Goal: Find specific page/section: Find specific page/section

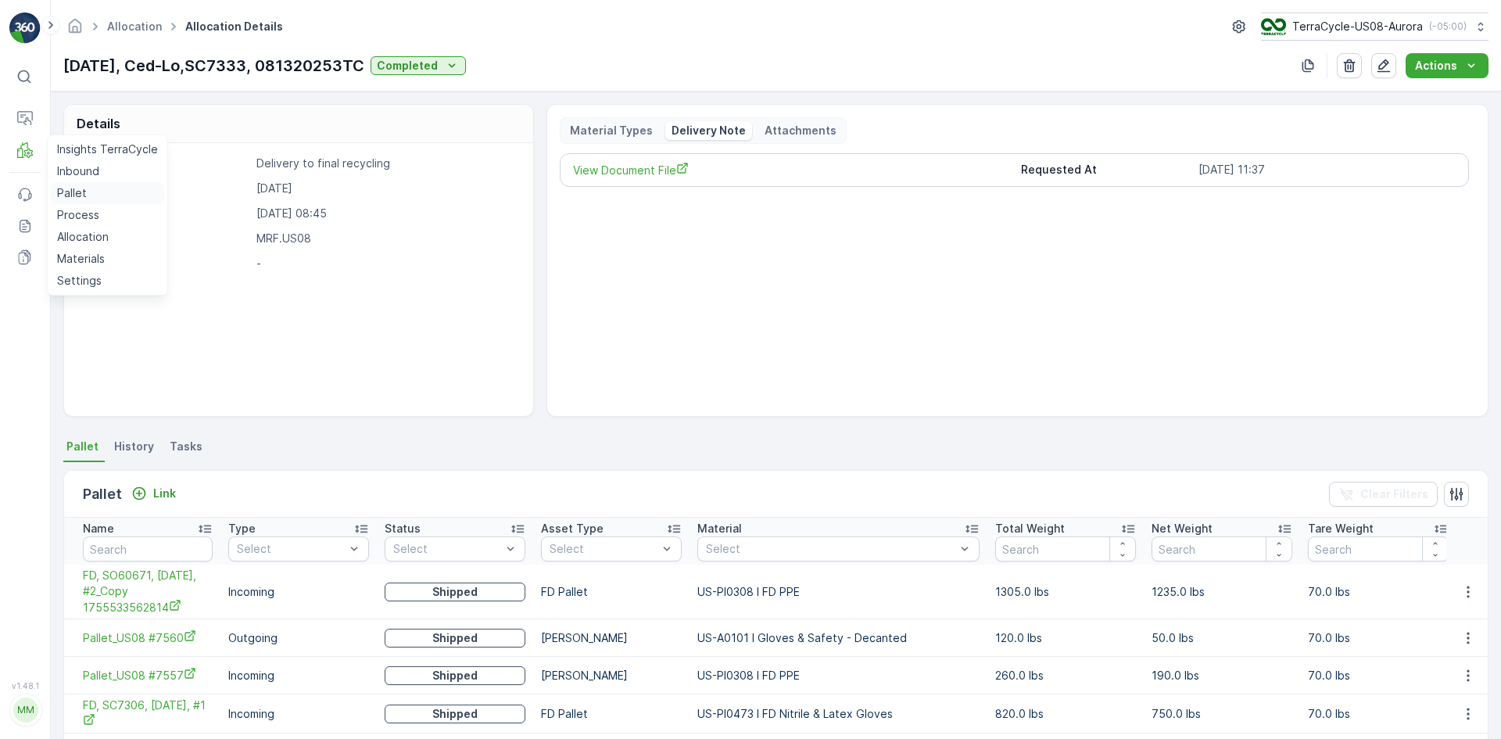
click at [69, 198] on p "Pallet" at bounding box center [72, 193] width 30 height 16
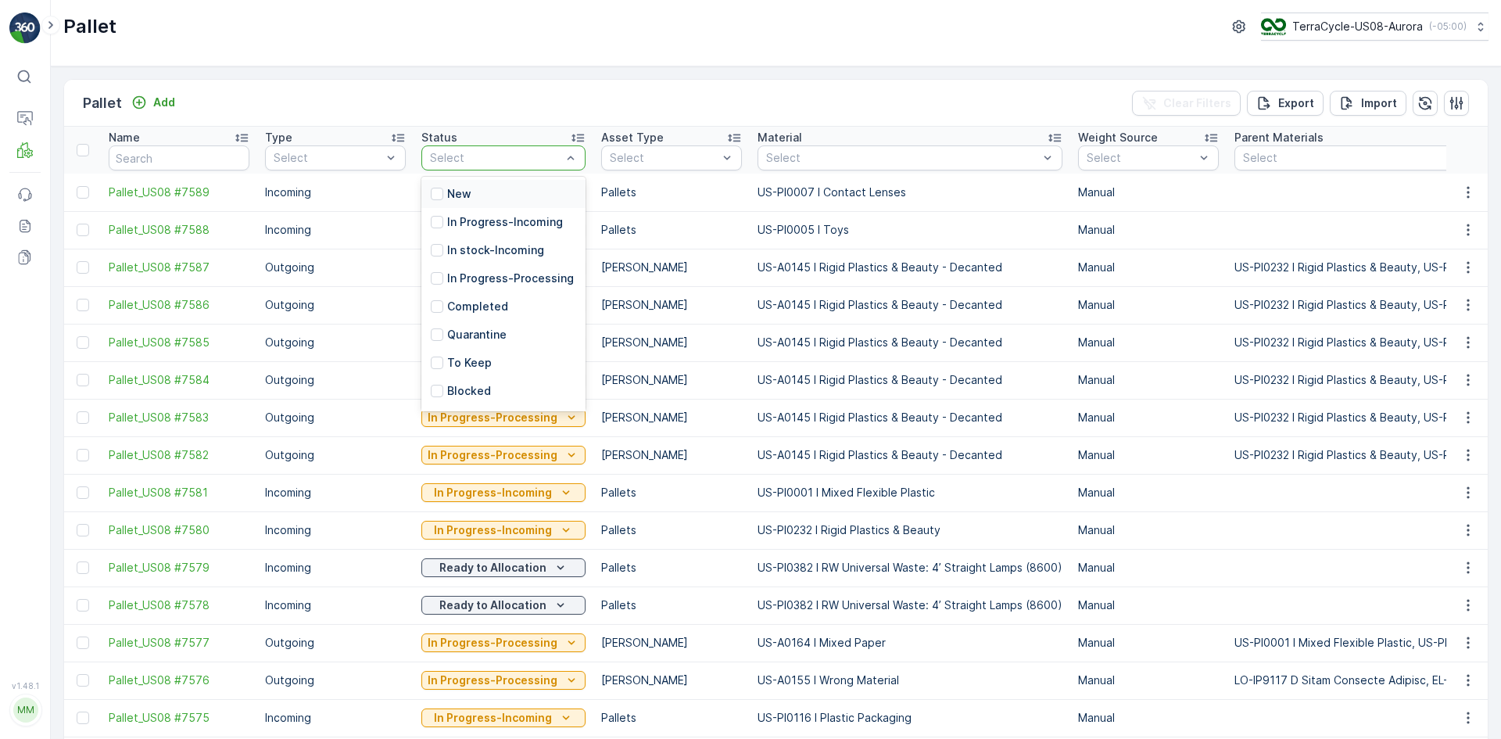
click at [557, 156] on div at bounding box center [495, 158] width 134 height 13
click at [437, 248] on div at bounding box center [437, 250] width 13 height 13
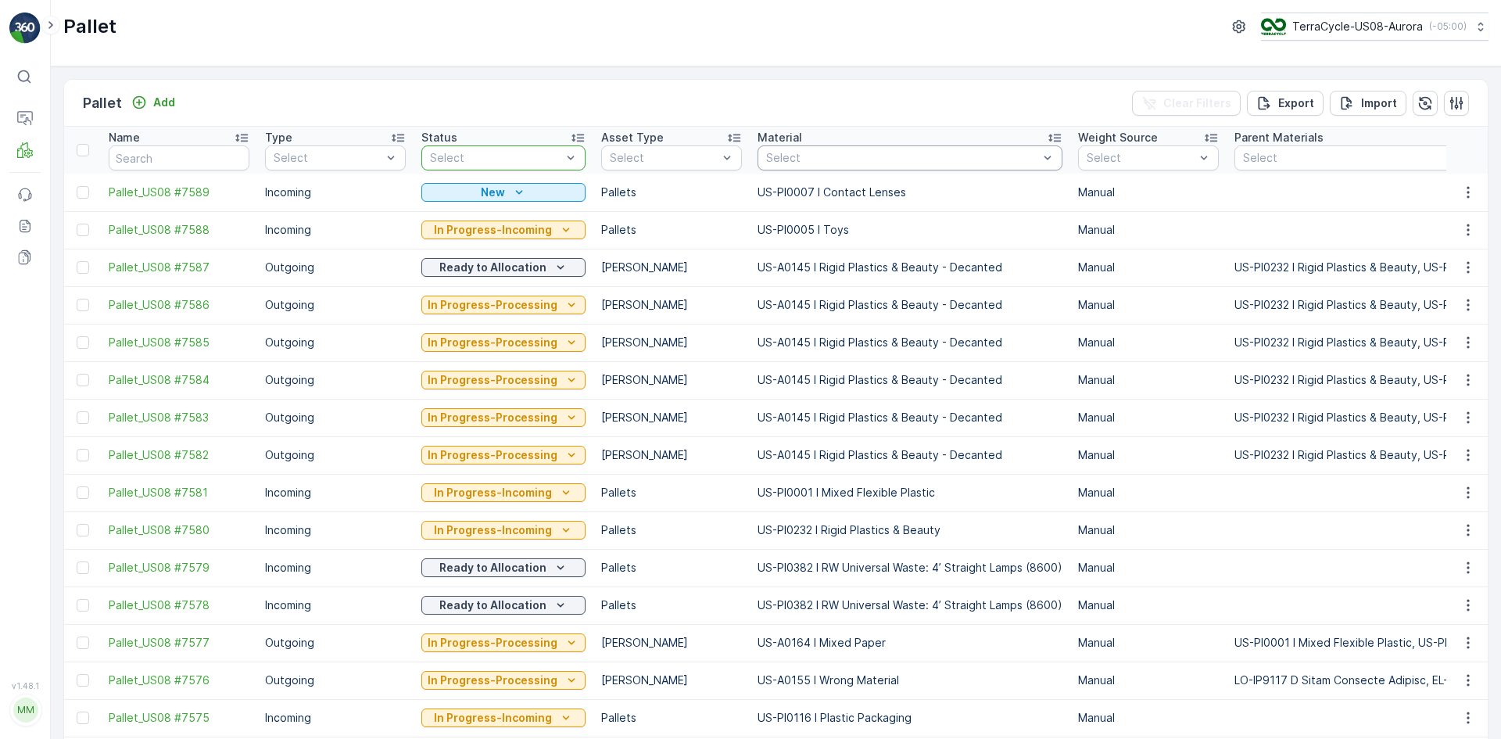
click at [820, 155] on div at bounding box center [902, 158] width 275 height 13
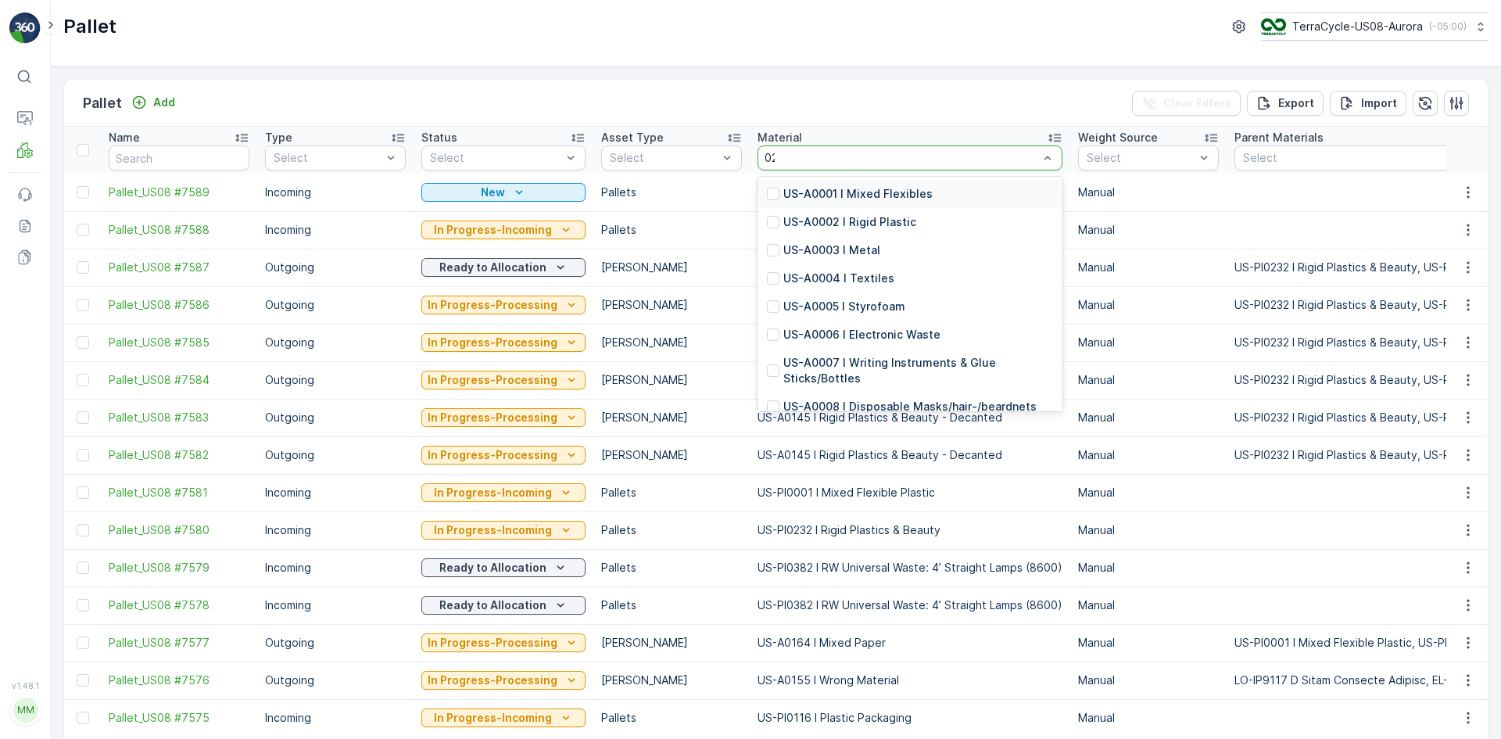
type input "0232"
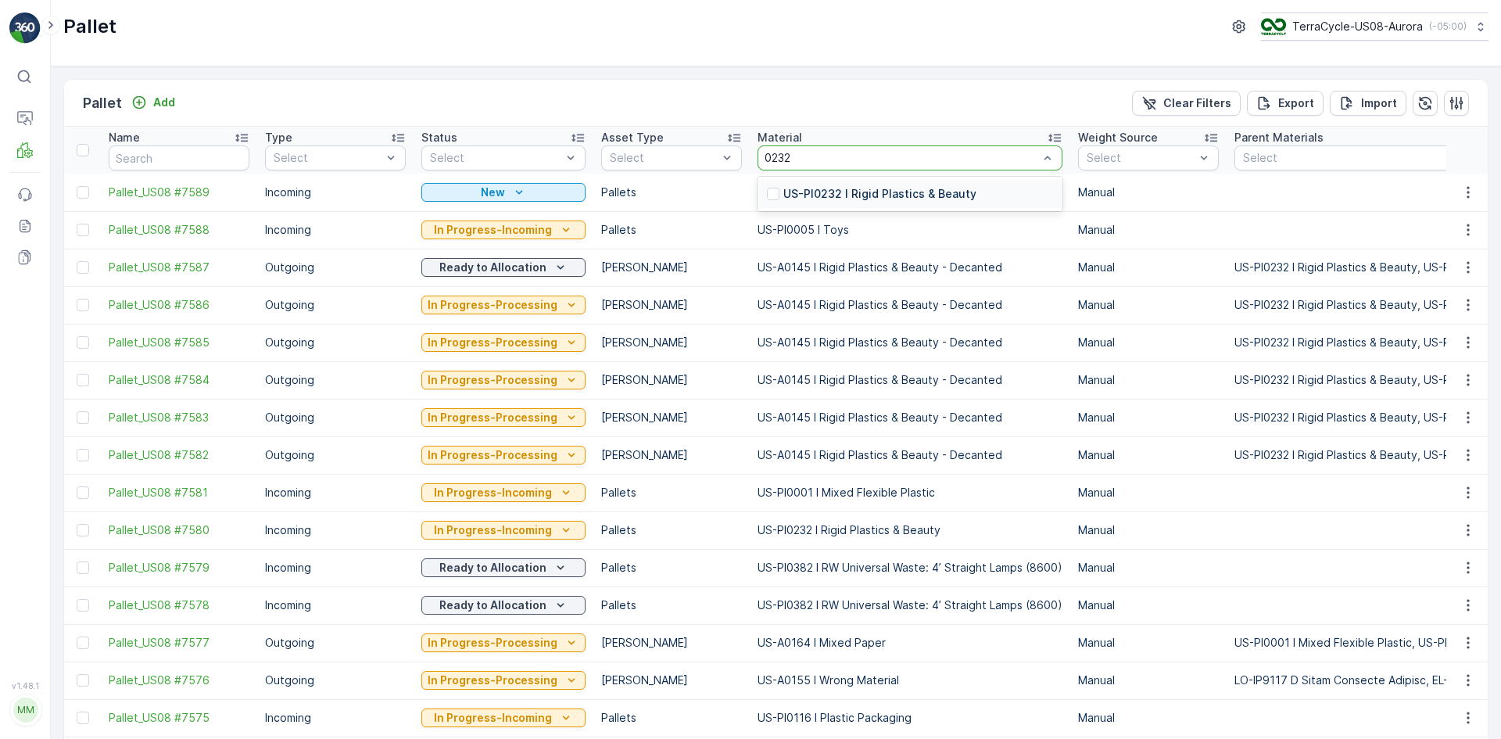
click at [778, 192] on td "US-PI0007 I Contact Lenses" at bounding box center [910, 193] width 321 height 38
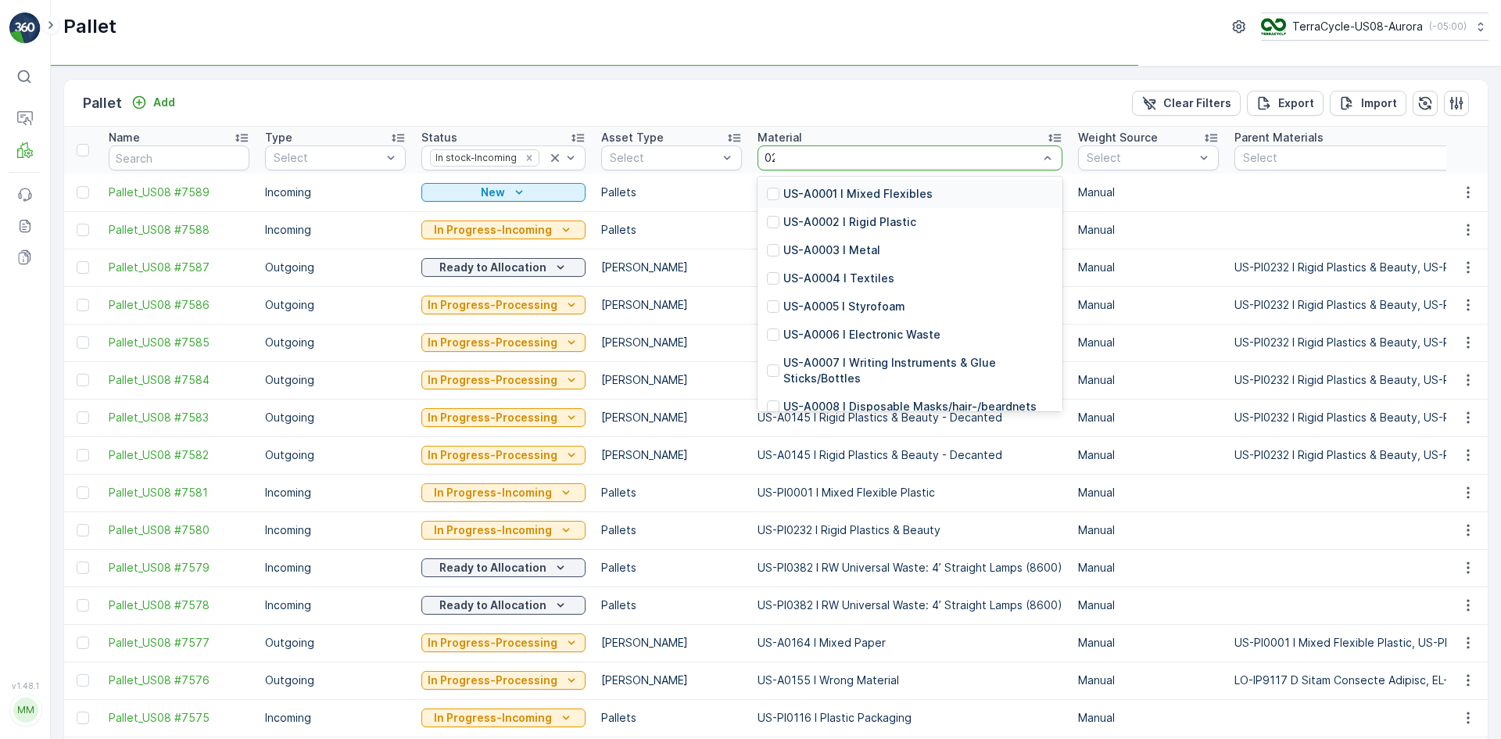
type input "0232"
